Goal: Find specific page/section

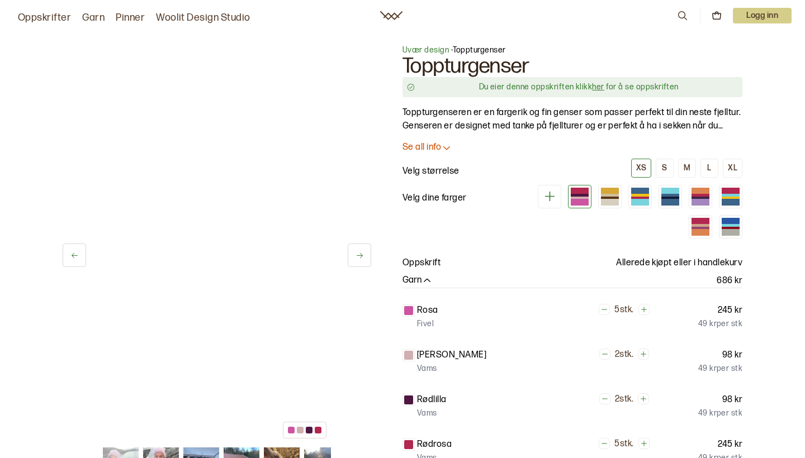
click at [358, 253] on icon at bounding box center [360, 256] width 8 height 8
click at [73, 249] on button at bounding box center [74, 255] width 23 height 23
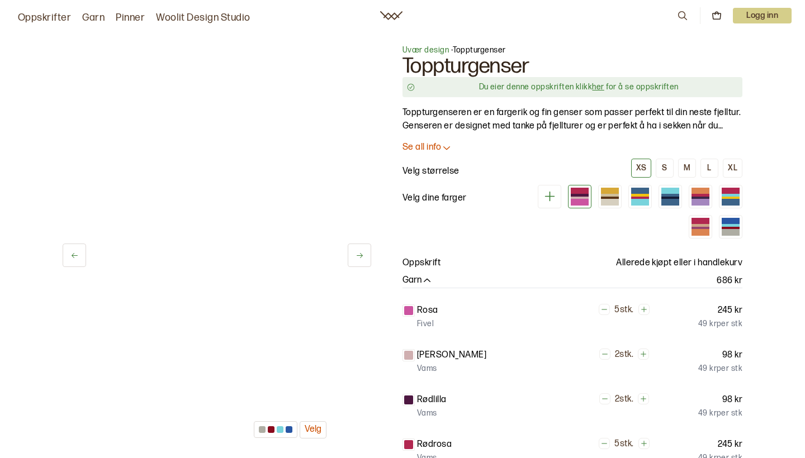
click at [387, 16] on icon at bounding box center [391, 15] width 22 height 9
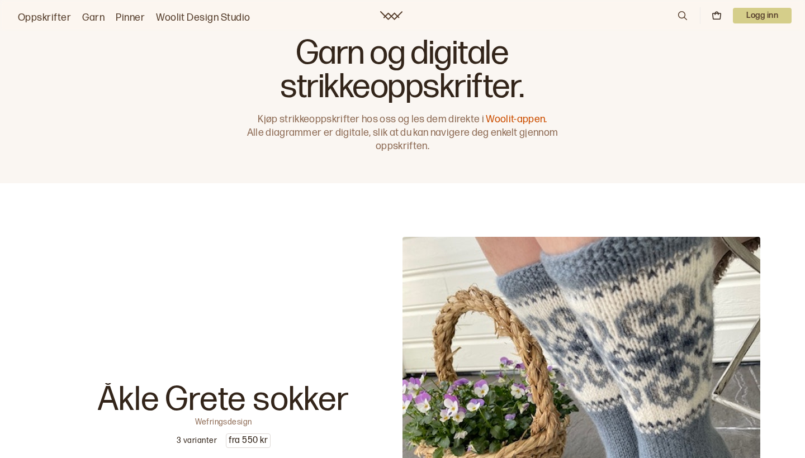
click at [678, 13] on icon at bounding box center [682, 16] width 12 height 12
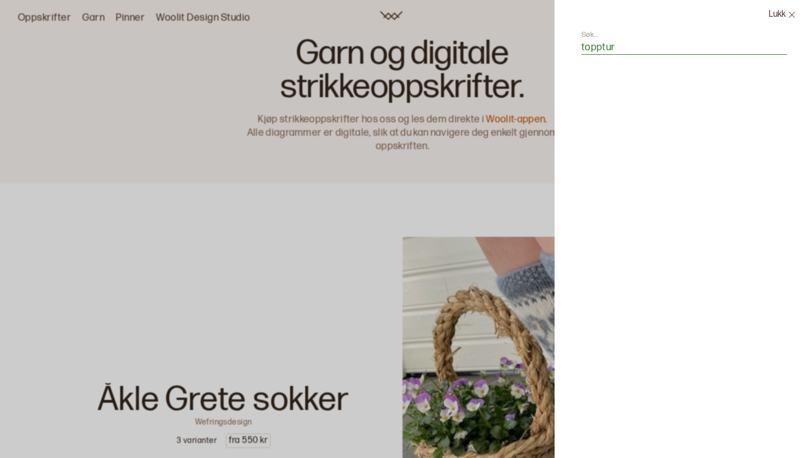
type input "topptur"
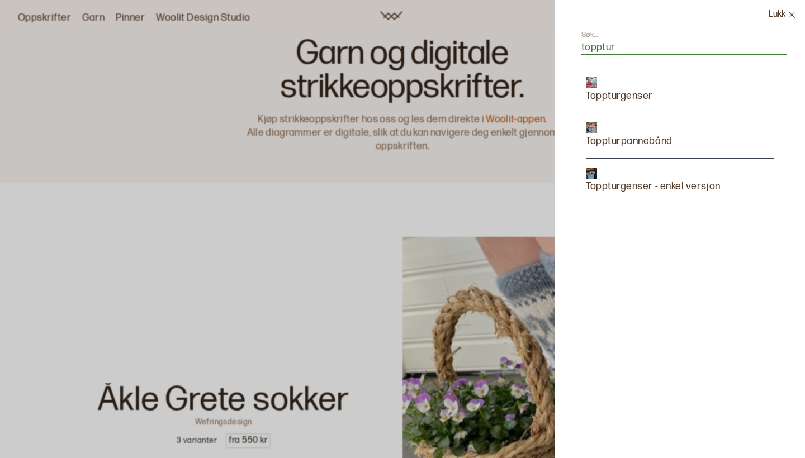
click at [617, 94] on p "Toppturgenser" at bounding box center [619, 96] width 67 height 16
